Goal: Find specific page/section: Find specific page/section

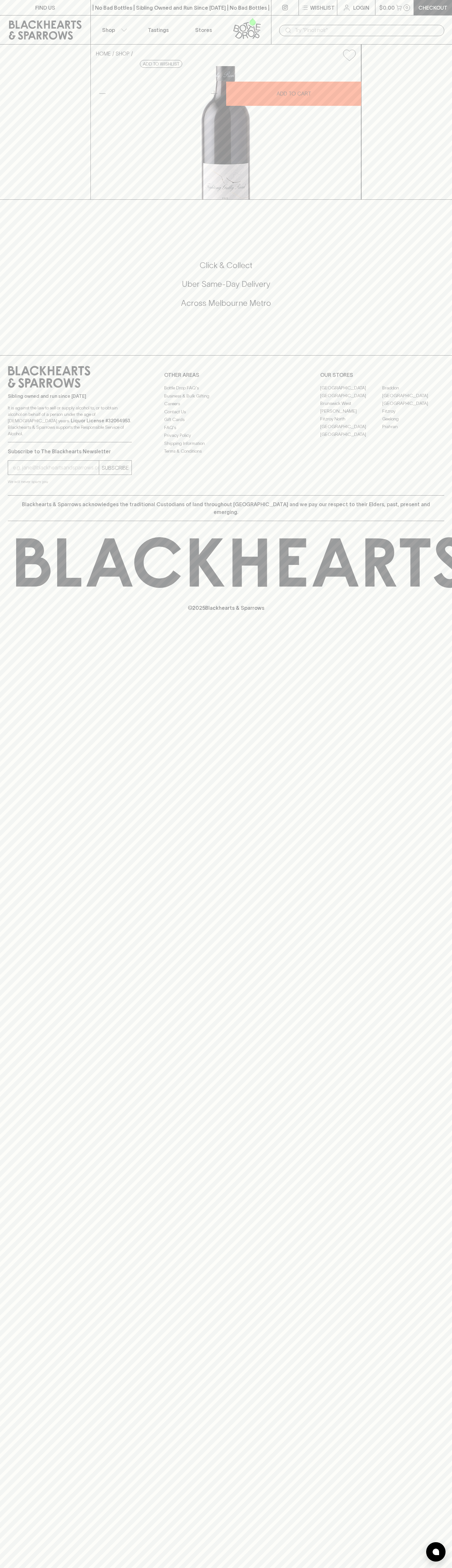
click at [413, 399] on link "[GEOGRAPHIC_DATA]" at bounding box center [413, 395] width 62 height 8
click at [397, 21] on div "​" at bounding box center [361, 30] width 181 height 29
click at [437, 521] on div "Blackhearts & Sparrows acknowledges the traditional Custodians of land througho…" at bounding box center [226, 508] width 436 height 26
click at [274, 1567] on html "FIND US | No Bad Bottles | Sibling Owned and Run Since 2006 | No Bad Bottles | …" at bounding box center [226, 784] width 452 height 1568
click at [10, 1521] on div "FIND US | No Bad Bottles | Sibling Owned and Run Since 2006 | No Bad Bottles | …" at bounding box center [226, 784] width 452 height 1568
